Goal: Information Seeking & Learning: Learn about a topic

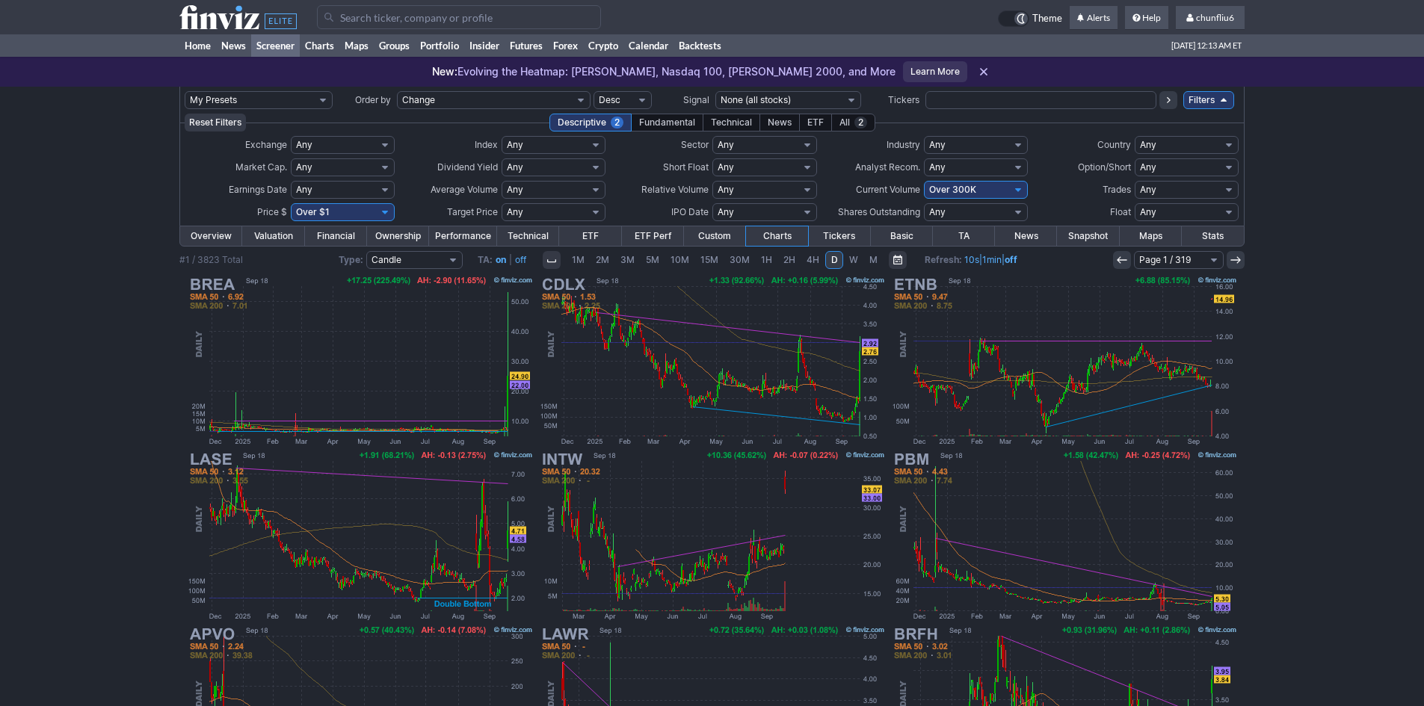
click at [974, 188] on select "Any Under 50K Under 100K Under 500K Under 750K Under 1M Over 0 Over 50K Over 10…" at bounding box center [976, 190] width 104 height 18
select select "o400"
click at [924, 181] on select "Any Under 50K Under 100K Under 500K Under 750K Under 1M Over 0 Over 50K Over 10…" at bounding box center [976, 190] width 104 height 18
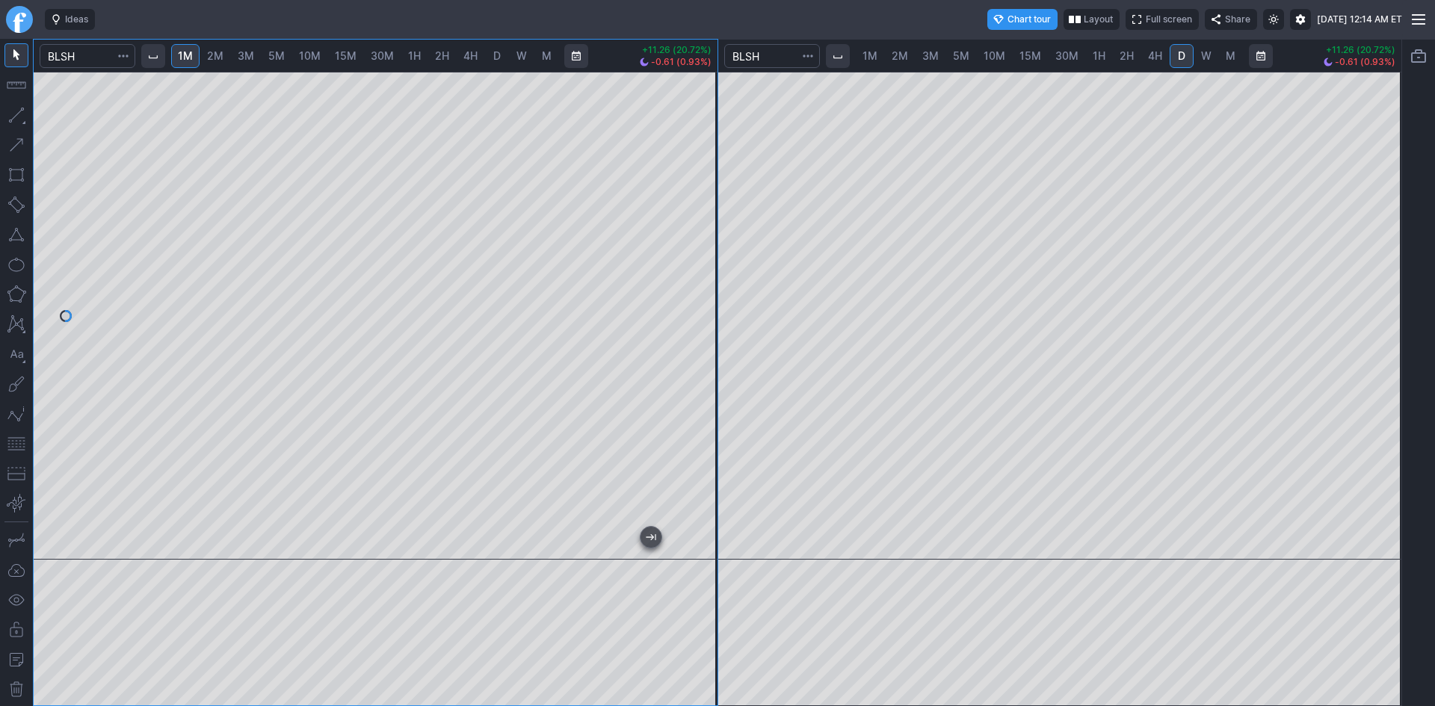
drag, startPoint x: 706, startPoint y: 123, endPoint x: 698, endPoint y: 210, distance: 87.8
click at [698, 210] on div at bounding box center [701, 312] width 31 height 451
drag, startPoint x: 702, startPoint y: 207, endPoint x: 710, endPoint y: 167, distance: 40.5
click at [710, 167] on div at bounding box center [701, 312] width 31 height 451
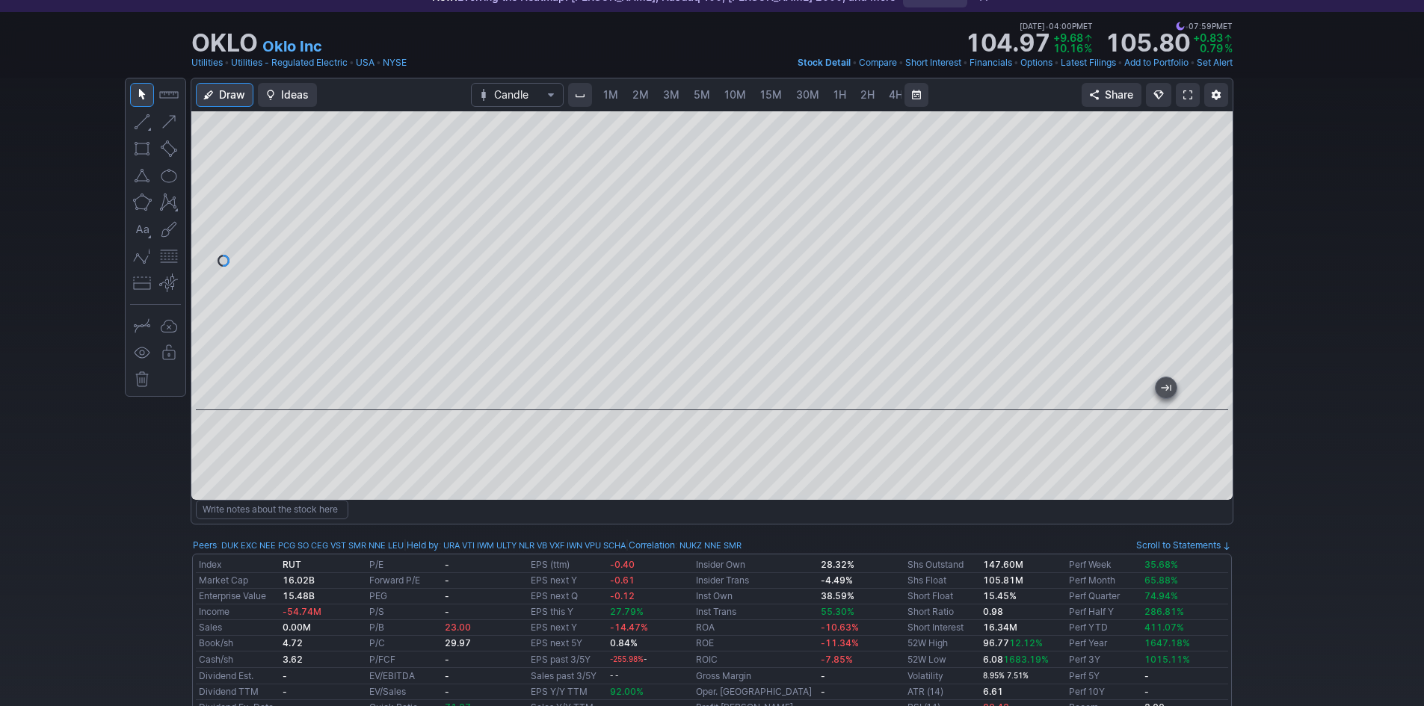
scroll to position [0, 81]
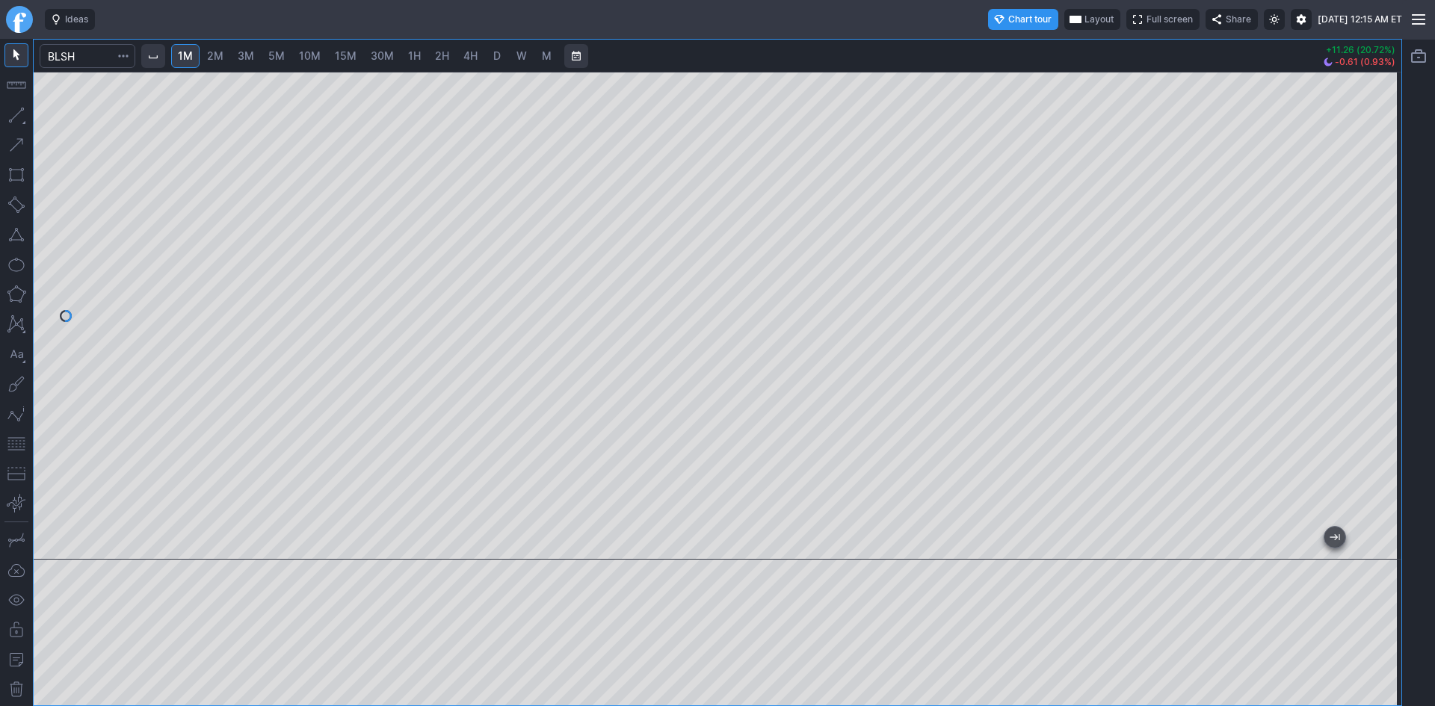
drag, startPoint x: 1385, startPoint y: 282, endPoint x: 1385, endPoint y: 295, distance: 12.7
click at [1385, 295] on div at bounding box center [1385, 312] width 31 height 451
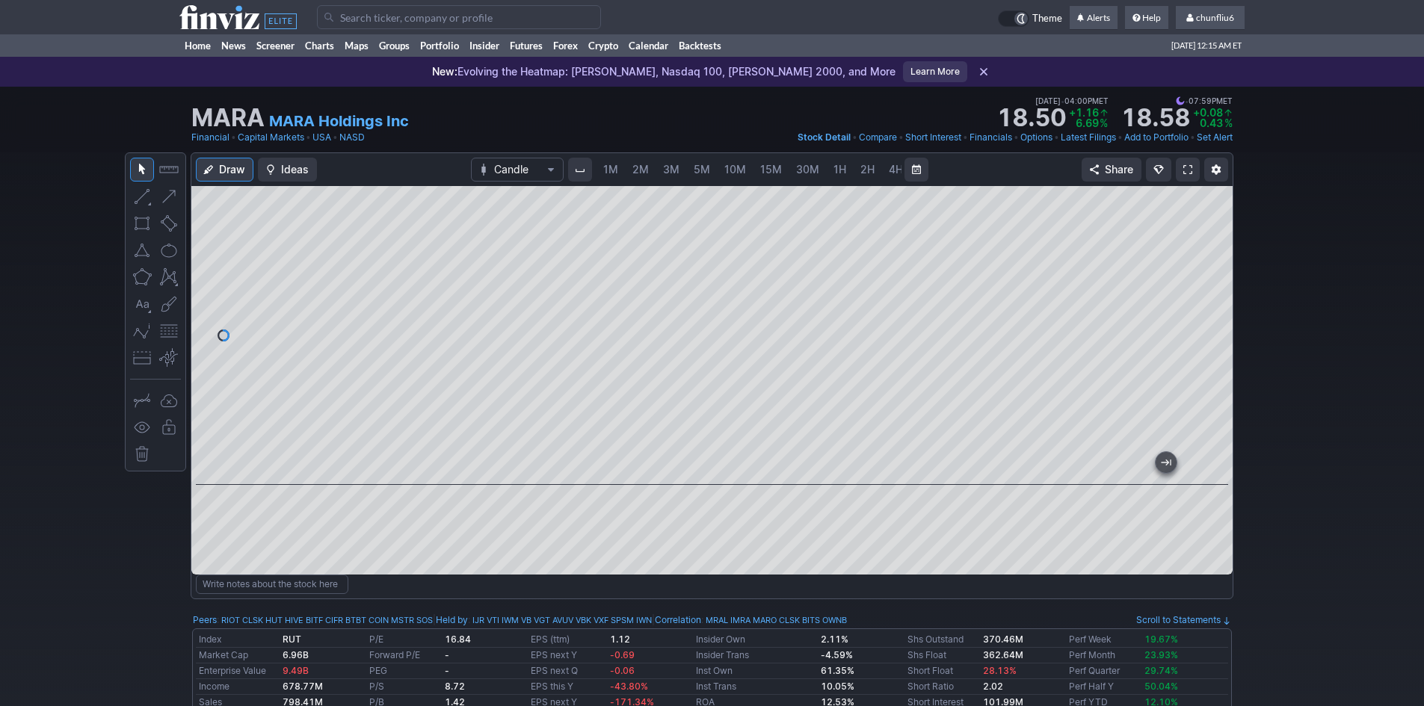
scroll to position [0, 81]
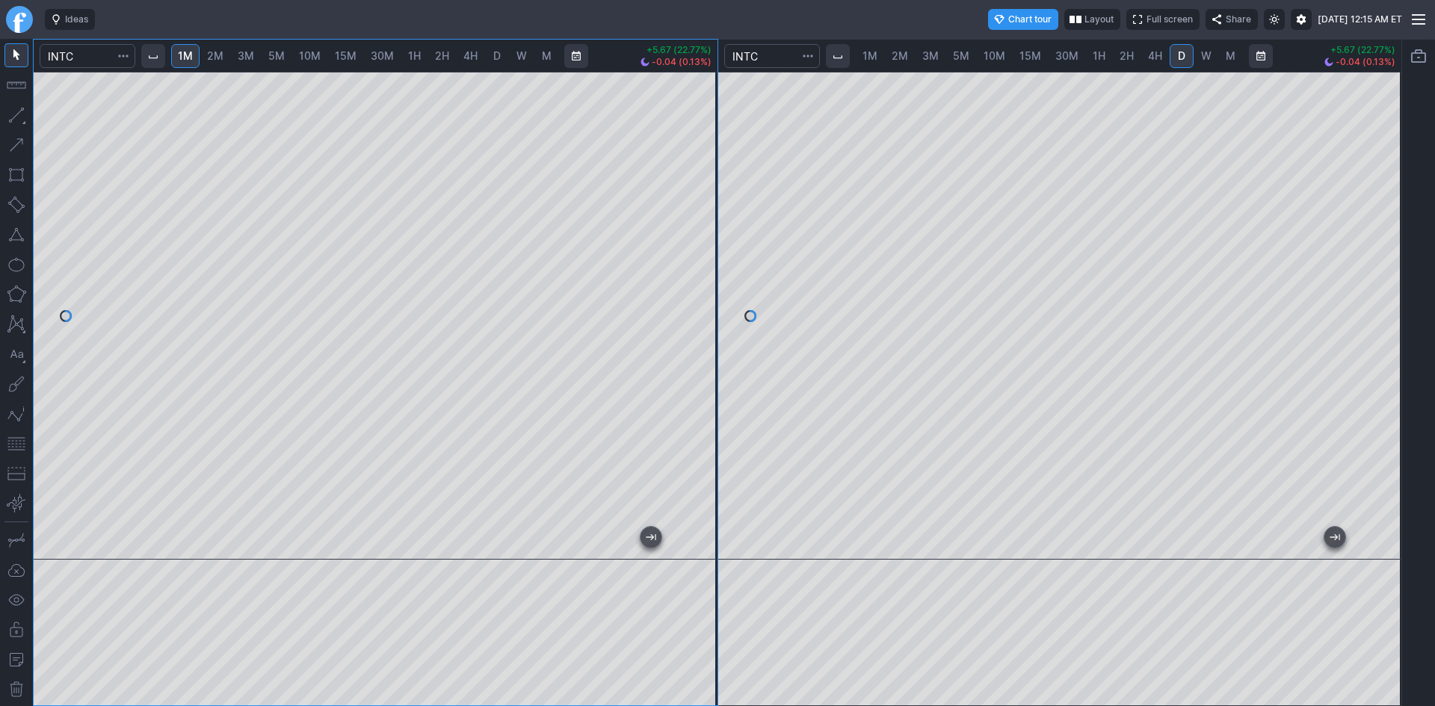
click at [679, 239] on div at bounding box center [376, 316] width 684 height 488
click at [334, 519] on div at bounding box center [376, 316] width 684 height 488
drag, startPoint x: 702, startPoint y: 348, endPoint x: 694, endPoint y: 457, distance: 109.4
click at [703, 457] on div at bounding box center [701, 312] width 31 height 451
click at [718, 416] on div at bounding box center [376, 316] width 684 height 488
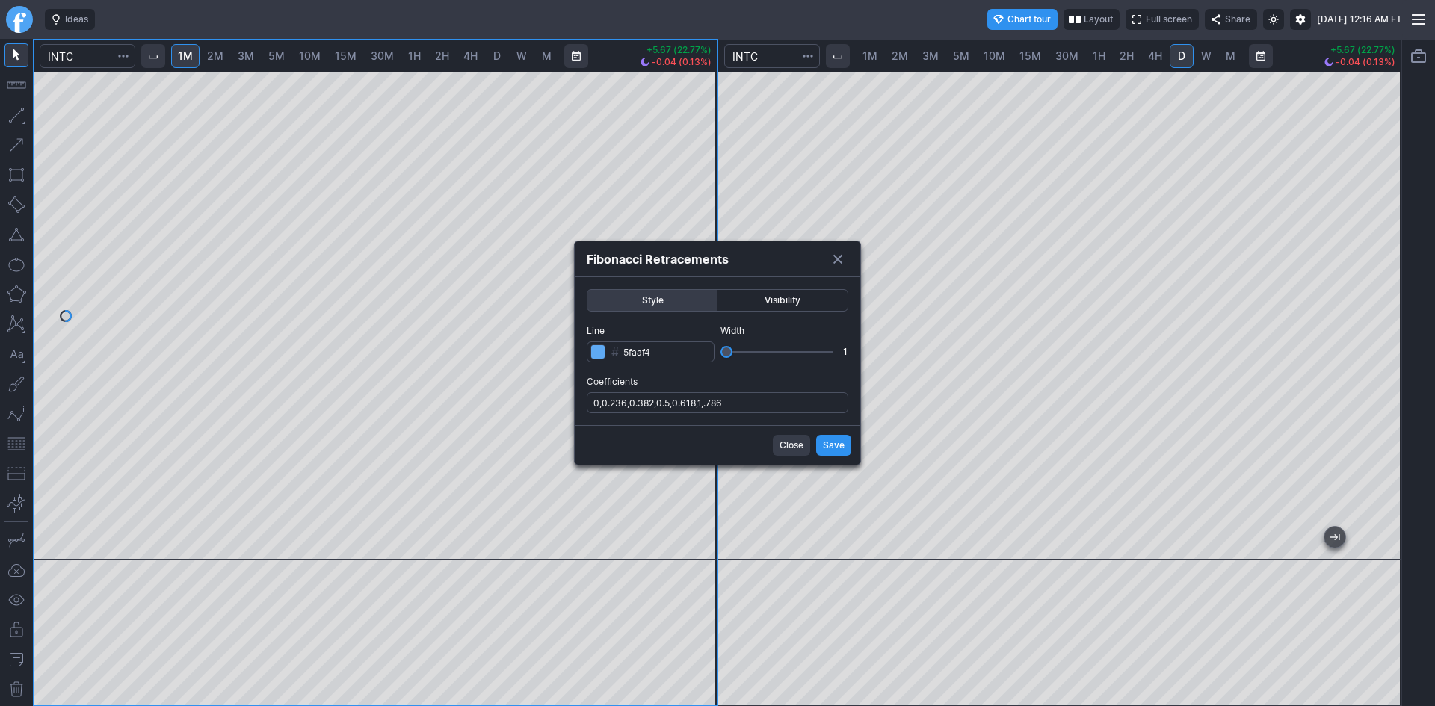
click at [830, 448] on span "Save" at bounding box center [834, 445] width 22 height 15
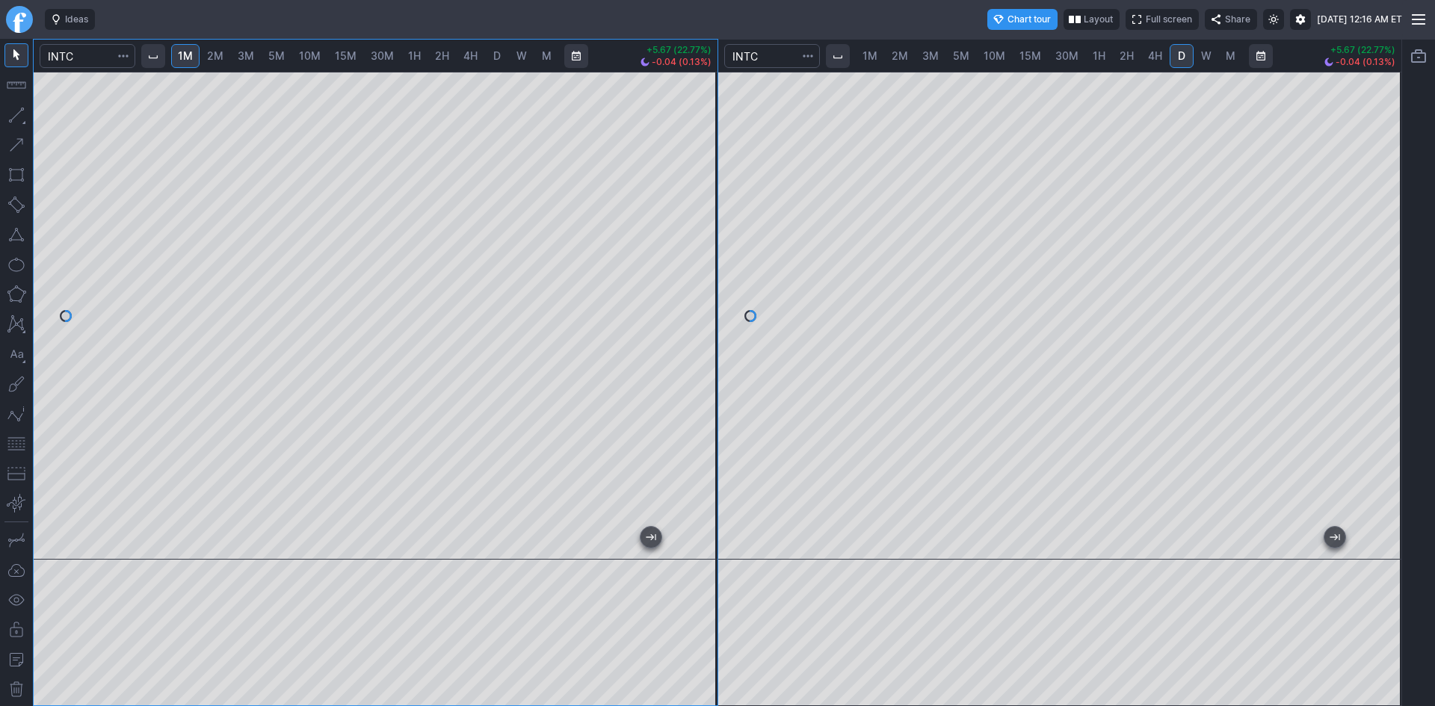
click at [755, 410] on div "1M 2M 3M 5M 10M 15M 30M 1H 2H 4H D W M +5.67 (22.77%) -0.04 (0.13%) 1M 2M 3M 5M…" at bounding box center [717, 373] width 1369 height 668
click at [751, 155] on div "1M 2M 3M 5M 10M 15M 30M 1H 2H 4H D W M +1.69 (15.56%) +0.61 (4.86%) 1M 2M 3M 5M…" at bounding box center [717, 373] width 1369 height 668
click at [721, 193] on div "1M 2M 3M 5M 10M 15M 30M 1H 2H 4H D W M +1.91 (68.21%) -0.13 (2.75%) 1M 2M 3M 5M…" at bounding box center [717, 373] width 1369 height 668
drag, startPoint x: 710, startPoint y: 358, endPoint x: 708, endPoint y: 378, distance: 20.3
click at [708, 378] on div at bounding box center [701, 312] width 31 height 451
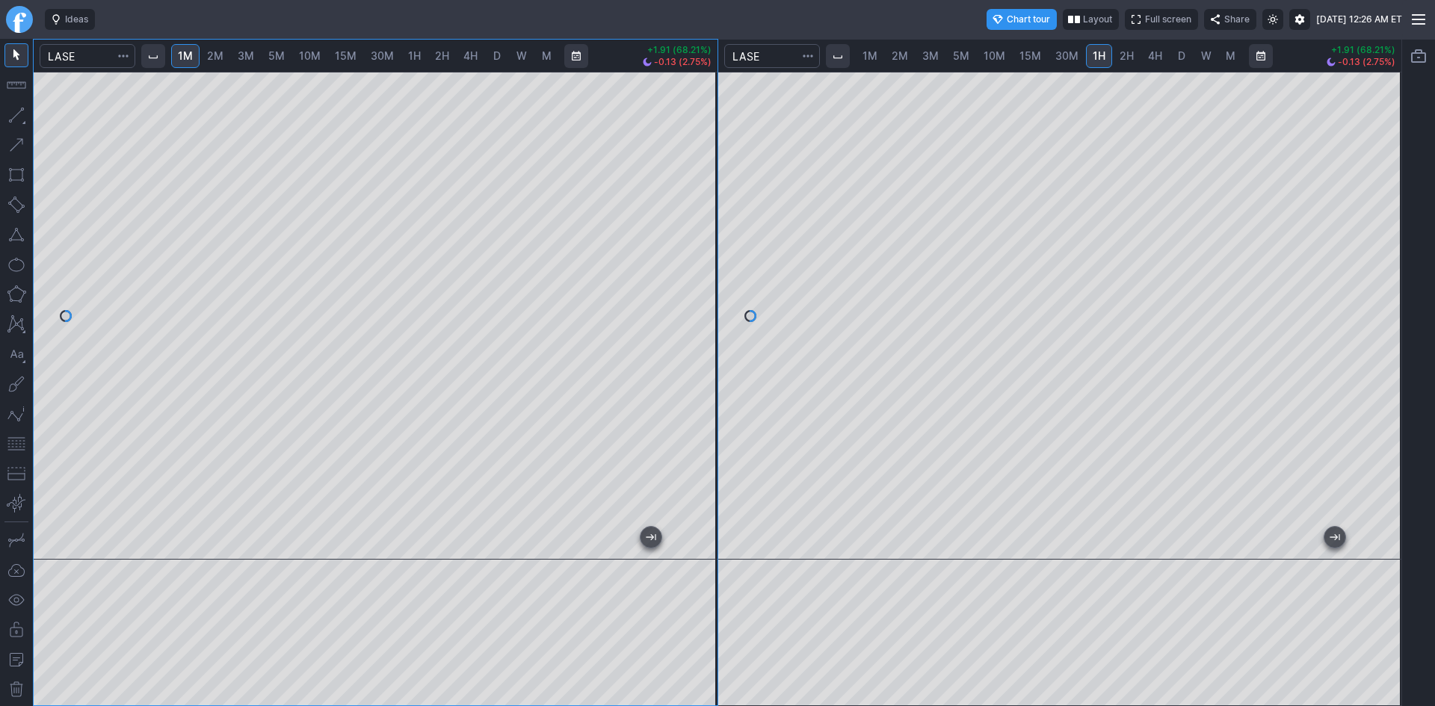
click at [1177, 49] on span "D" at bounding box center [1182, 56] width 10 height 15
drag, startPoint x: 1393, startPoint y: 182, endPoint x: 1390, endPoint y: 303, distance: 121.1
click at [1390, 303] on div at bounding box center [1385, 312] width 31 height 451
click at [1096, 58] on span "1H" at bounding box center [1099, 55] width 13 height 13
click at [1059, 57] on span "30M" at bounding box center [1066, 55] width 23 height 13
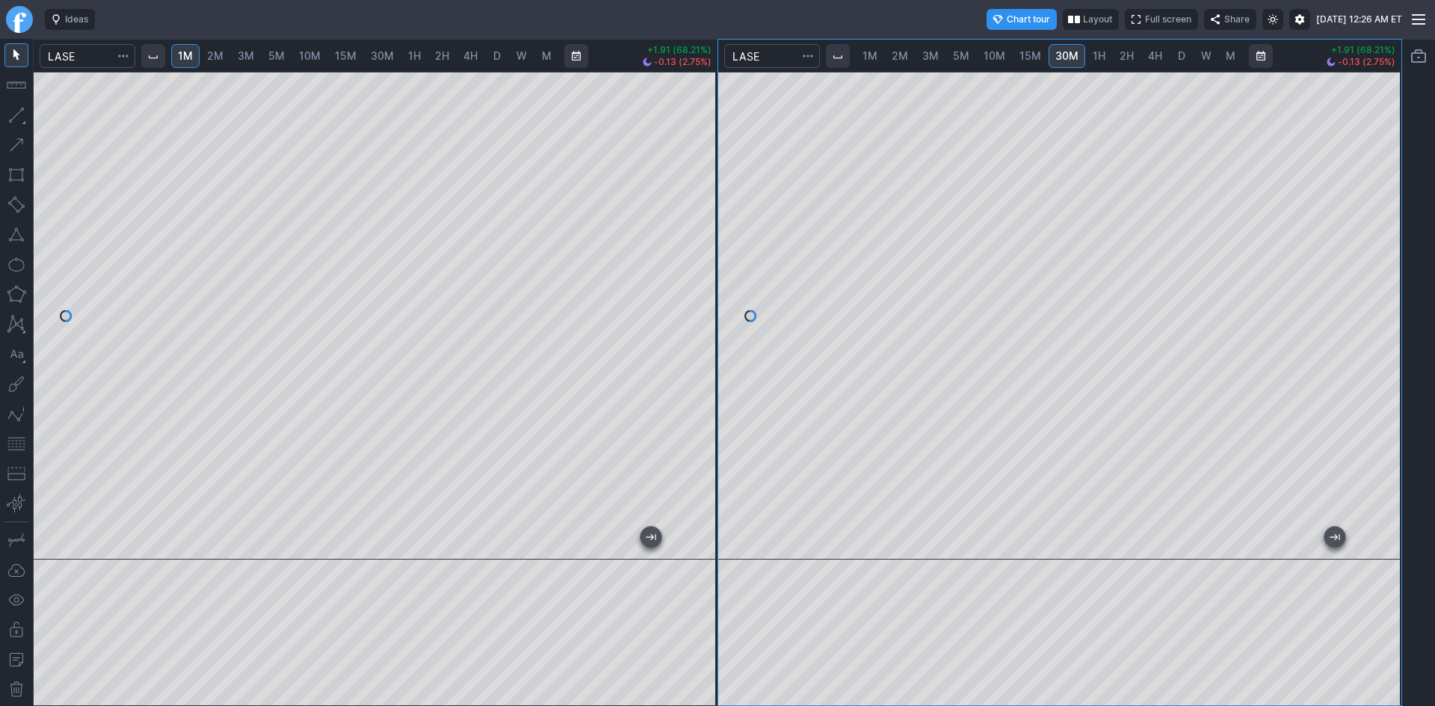
click at [1093, 51] on span "1H" at bounding box center [1099, 55] width 13 height 13
click at [1178, 52] on span "D" at bounding box center [1181, 55] width 7 height 13
click at [14, 444] on button "button" at bounding box center [16, 444] width 24 height 24
click at [1100, 61] on span "1H" at bounding box center [1099, 55] width 13 height 13
click at [1058, 51] on span "30M" at bounding box center [1066, 55] width 23 height 13
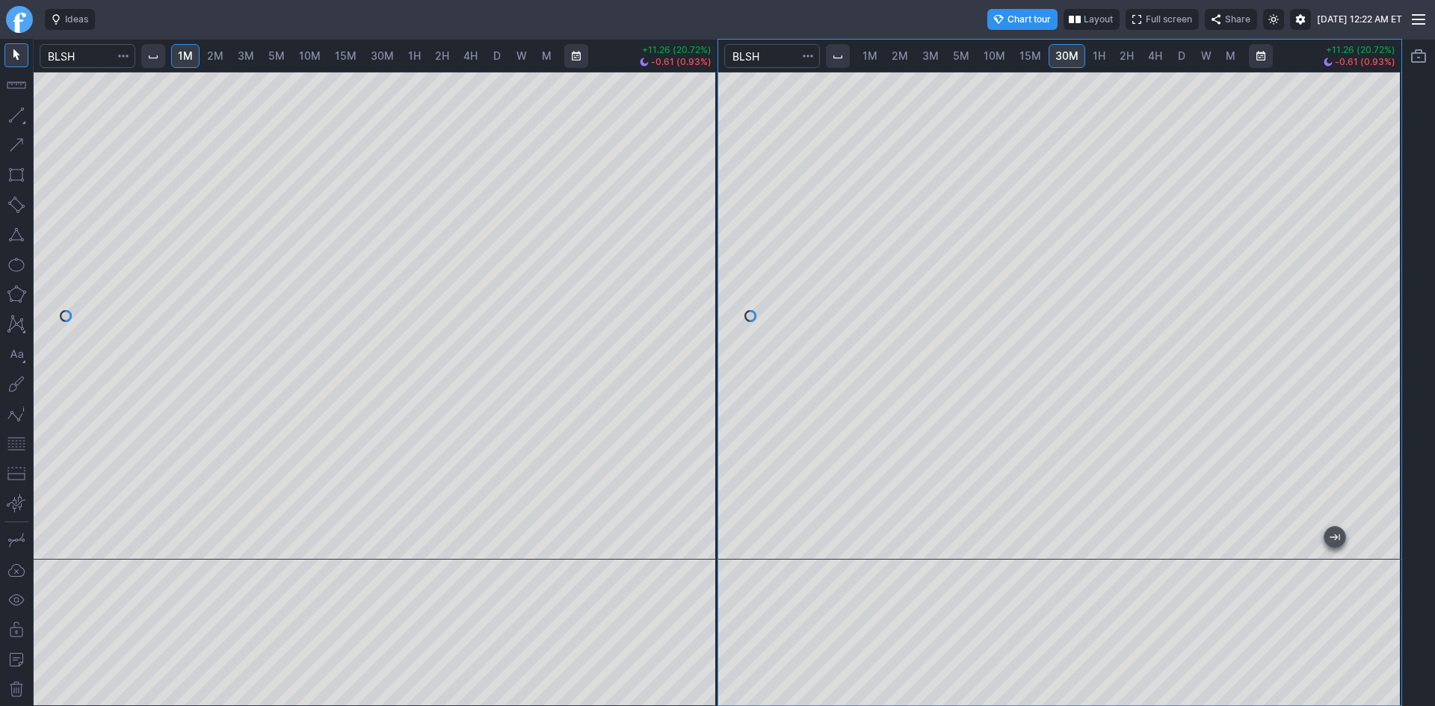
click at [1100, 52] on span "1H" at bounding box center [1099, 55] width 13 height 13
drag, startPoint x: 1385, startPoint y: 174, endPoint x: 1372, endPoint y: 257, distance: 84.1
click at [1380, 250] on div at bounding box center [1385, 312] width 31 height 451
click at [19, 437] on button "button" at bounding box center [16, 444] width 24 height 24
drag, startPoint x: 1385, startPoint y: 253, endPoint x: 1372, endPoint y: 285, distance: 34.2
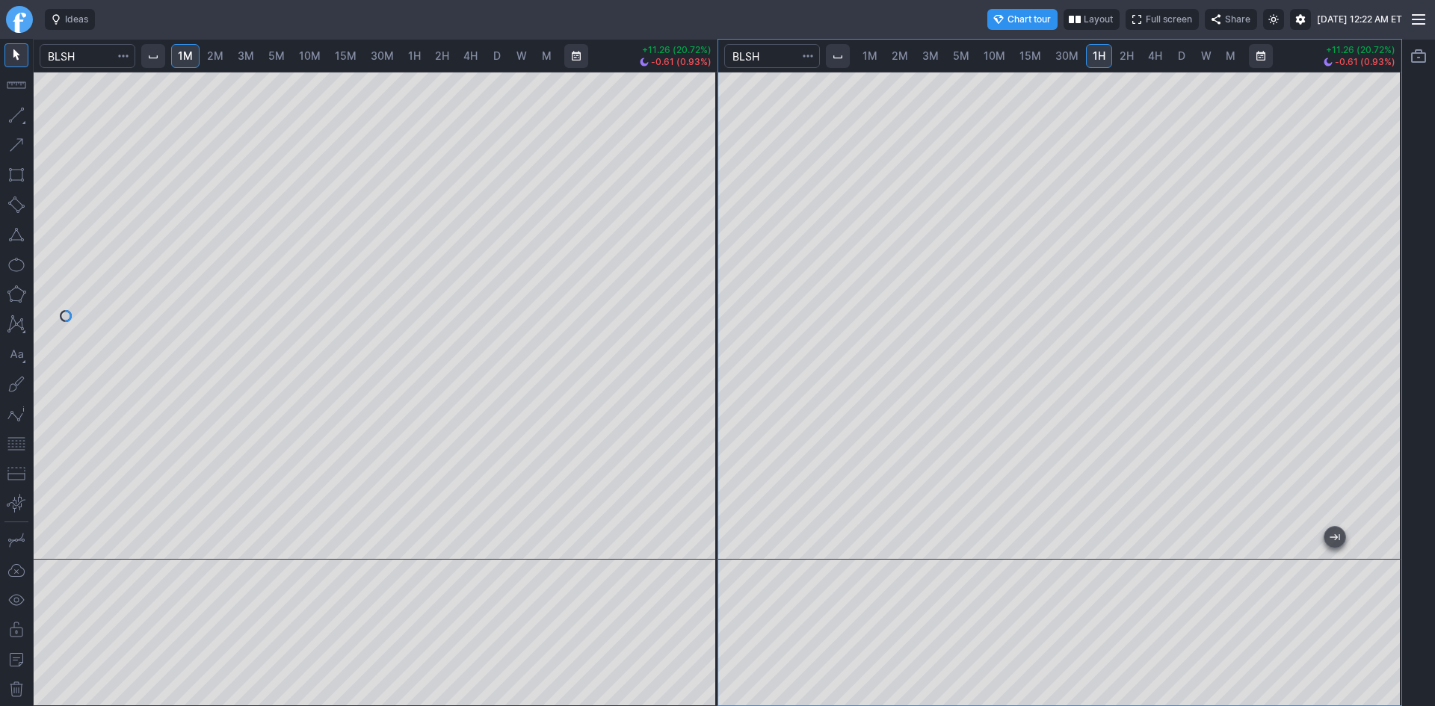
click at [1382, 265] on div at bounding box center [1385, 312] width 31 height 451
